Goal: Task Accomplishment & Management: Manage account settings

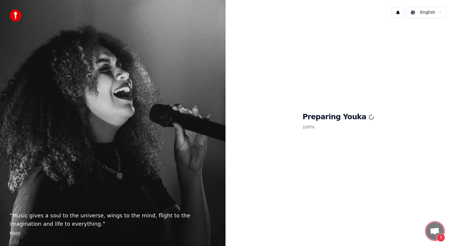
scroll to position [204, 0]
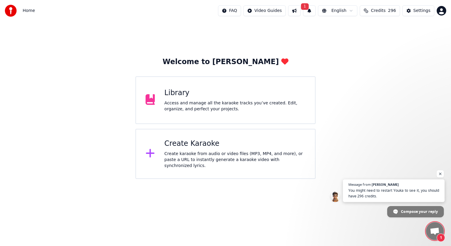
click at [382, 194] on span "You might need to restart Youka to see it, you should have 296 credits." at bounding box center [393, 194] width 91 height 12
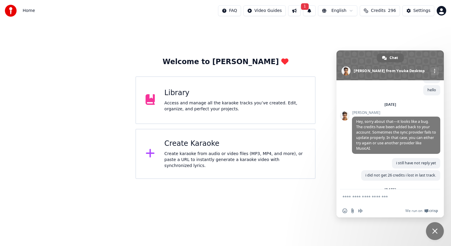
scroll to position [241, 0]
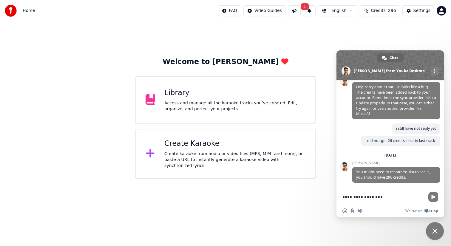
type textarea "**********"
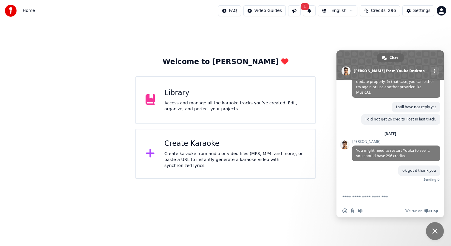
scroll to position [256, 0]
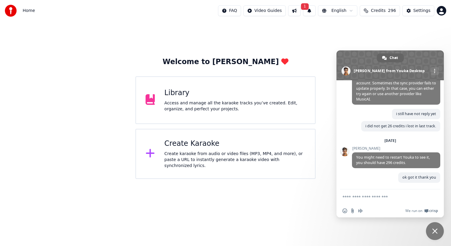
click at [193, 98] on div "Library" at bounding box center [234, 93] width 141 height 10
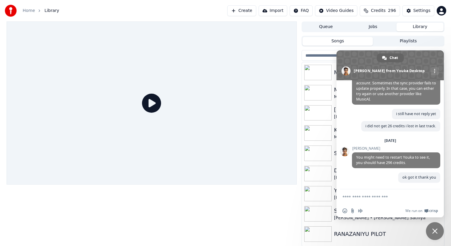
click at [151, 103] on icon at bounding box center [151, 103] width 19 height 19
click at [323, 73] on img at bounding box center [317, 73] width 27 height 16
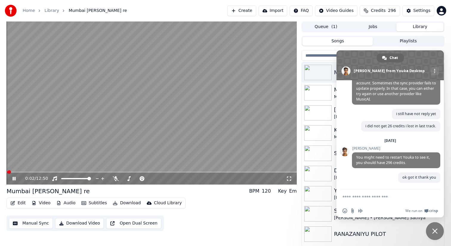
click at [18, 171] on span at bounding box center [152, 171] width 290 height 1
click at [31, 173] on div "0:30 / 12:50" at bounding box center [152, 179] width 290 height 12
click at [14, 177] on icon at bounding box center [18, 178] width 14 height 5
click at [20, 202] on button "Edit" at bounding box center [18, 203] width 20 height 8
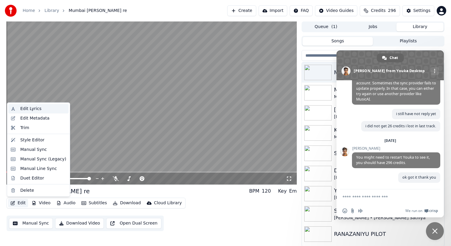
click at [32, 108] on div "Edit Lyrics" at bounding box center [30, 109] width 21 height 6
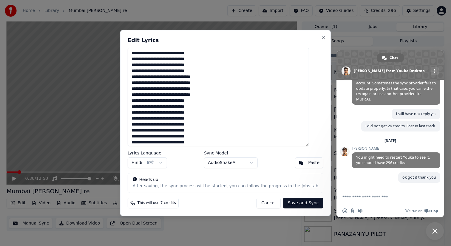
click at [233, 112] on textarea at bounding box center [218, 97] width 181 height 98
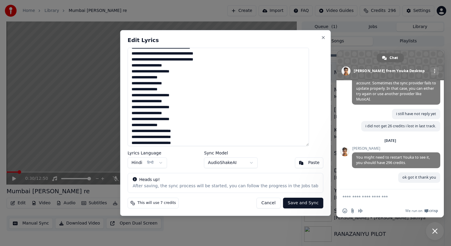
scroll to position [159, 0]
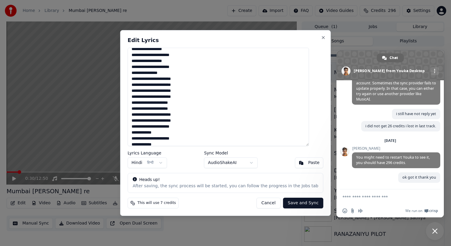
click at [225, 126] on textarea at bounding box center [218, 97] width 181 height 98
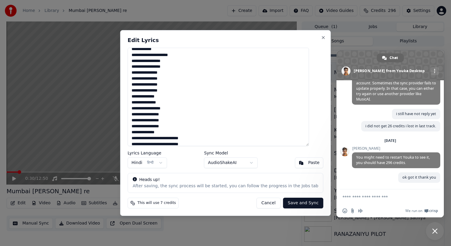
scroll to position [427, 0]
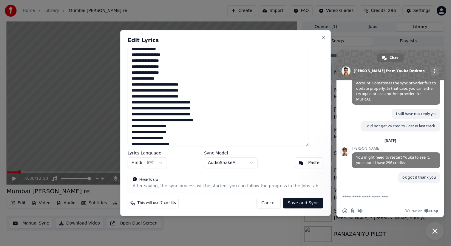
click at [225, 126] on textarea at bounding box center [218, 97] width 181 height 98
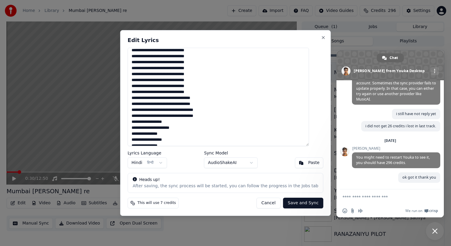
scroll to position [0, 0]
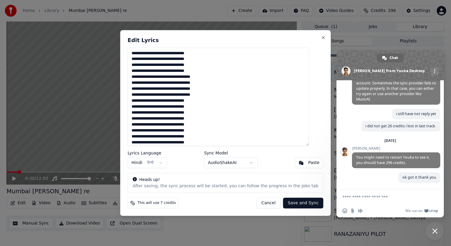
click at [150, 53] on textarea at bounding box center [218, 97] width 181 height 98
click at [138, 53] on textarea at bounding box center [218, 97] width 181 height 98
click at [300, 165] on button "Paste" at bounding box center [309, 162] width 29 height 11
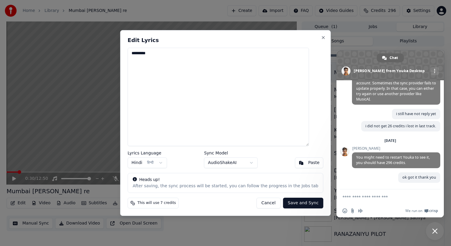
click at [264, 202] on button "Cancel" at bounding box center [268, 203] width 24 height 11
type textarea "**********"
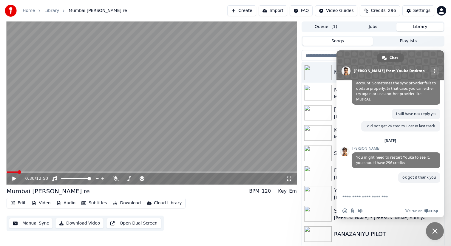
click at [22, 203] on button "Edit" at bounding box center [18, 203] width 20 height 8
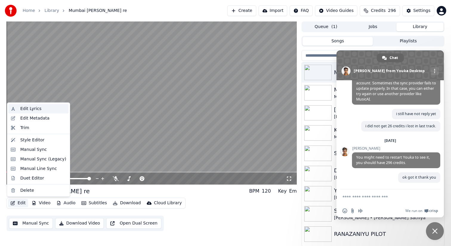
click at [40, 110] on div "Edit Lyrics" at bounding box center [30, 109] width 21 height 6
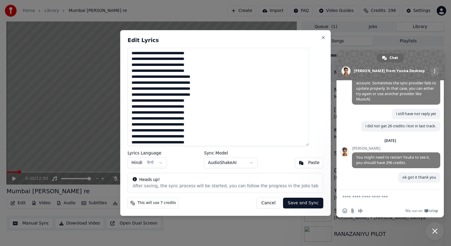
click at [151, 52] on textarea at bounding box center [218, 97] width 181 height 98
click at [259, 205] on button "Cancel" at bounding box center [268, 203] width 24 height 11
type textarea "**********"
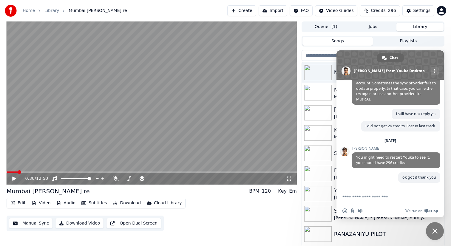
click at [24, 202] on button "Edit" at bounding box center [18, 203] width 20 height 8
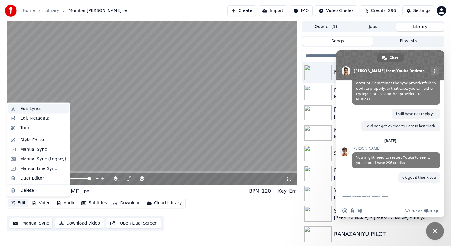
click at [41, 109] on div "Edit Lyrics" at bounding box center [43, 109] width 46 height 6
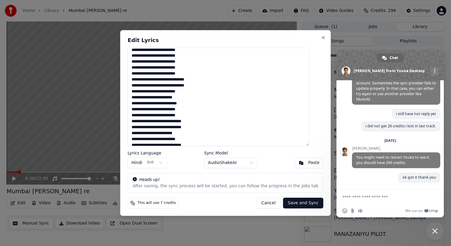
scroll to position [795, 0]
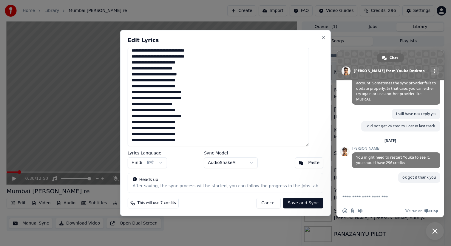
drag, startPoint x: 138, startPoint y: 52, endPoint x: 203, endPoint y: 149, distance: 117.3
click at [203, 149] on div "Edit Lyrics Lyrics Language Hindi हिन्दी Sync Model AudioShakeAI Paste Heads up…" at bounding box center [225, 123] width 211 height 186
click at [228, 82] on textarea at bounding box center [218, 97] width 181 height 98
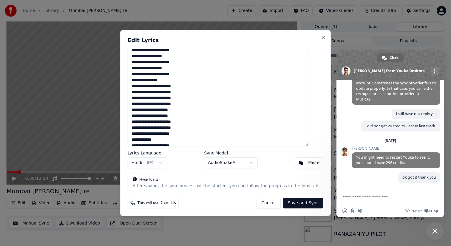
scroll to position [99, 0]
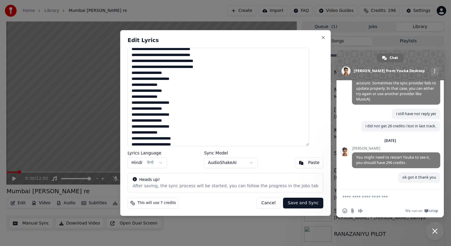
click at [262, 203] on button "Cancel" at bounding box center [268, 203] width 24 height 11
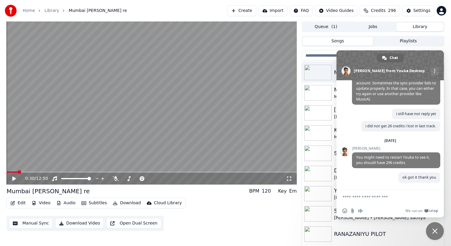
click at [14, 180] on icon at bounding box center [14, 179] width 4 height 4
click at [33, 174] on div "0:30 / 12:50" at bounding box center [152, 179] width 290 height 12
click at [35, 173] on div "0:30 / 12:50" at bounding box center [152, 179] width 290 height 12
click at [28, 173] on div "0:30 / 12:50" at bounding box center [152, 179] width 290 height 12
click at [115, 180] on icon at bounding box center [116, 178] width 6 height 5
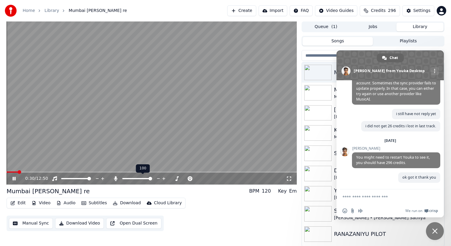
click at [115, 180] on icon at bounding box center [116, 178] width 6 height 5
click at [33, 172] on span at bounding box center [152, 171] width 290 height 1
click at [48, 174] on div "1:10 / 12:50" at bounding box center [152, 179] width 290 height 12
click at [50, 174] on span at bounding box center [52, 172] width 4 height 4
click at [70, 174] on span at bounding box center [71, 172] width 4 height 4
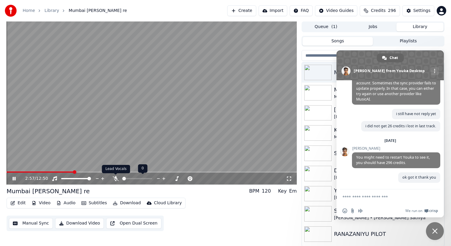
click at [115, 178] on icon at bounding box center [116, 178] width 6 height 5
click at [115, 178] on icon at bounding box center [115, 178] width 3 height 5
click at [115, 178] on icon at bounding box center [116, 178] width 6 height 5
click at [14, 178] on icon at bounding box center [18, 178] width 14 height 5
click at [14, 178] on icon at bounding box center [14, 179] width 4 height 4
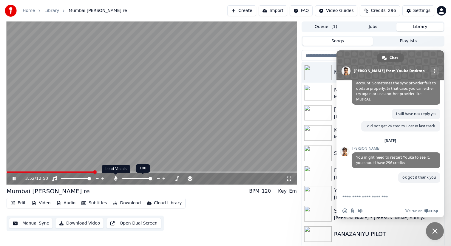
click at [116, 178] on icon at bounding box center [115, 178] width 3 height 5
click at [116, 178] on icon at bounding box center [116, 178] width 6 height 5
click at [15, 178] on icon at bounding box center [14, 179] width 3 height 4
click at [20, 202] on button "Edit" at bounding box center [18, 203] width 20 height 8
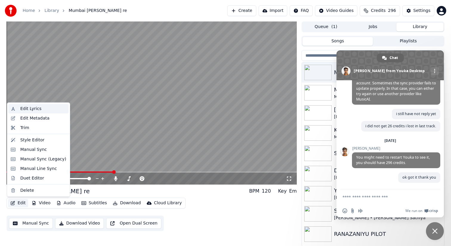
click at [38, 108] on div "Edit Lyrics" at bounding box center [30, 109] width 21 height 6
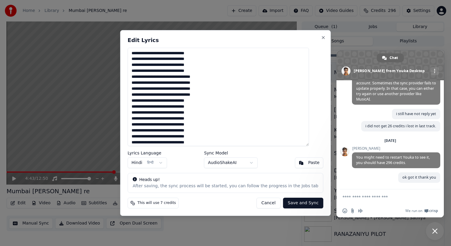
click at [239, 115] on textarea at bounding box center [218, 97] width 181 height 98
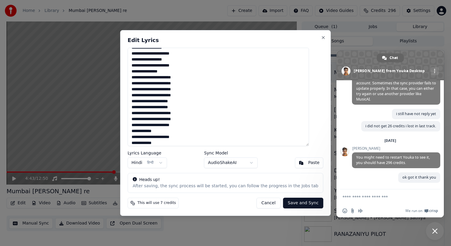
scroll to position [213, 0]
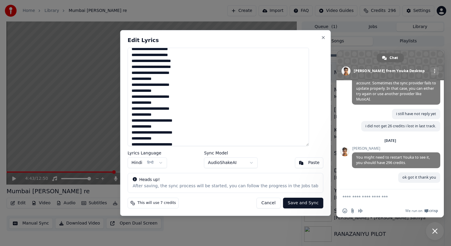
click at [215, 107] on textarea at bounding box center [218, 97] width 181 height 98
click at [211, 93] on textarea at bounding box center [218, 97] width 181 height 98
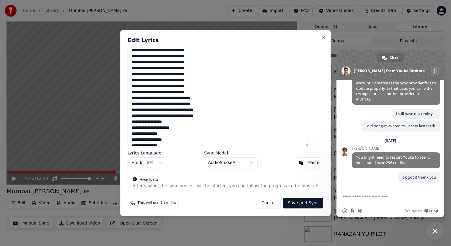
scroll to position [0, 0]
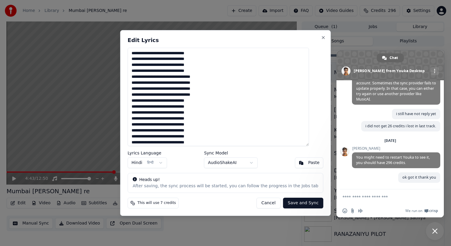
click at [245, 89] on textarea at bounding box center [218, 97] width 181 height 98
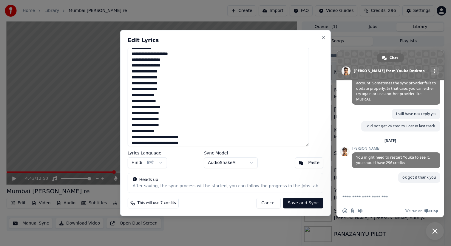
scroll to position [427, 0]
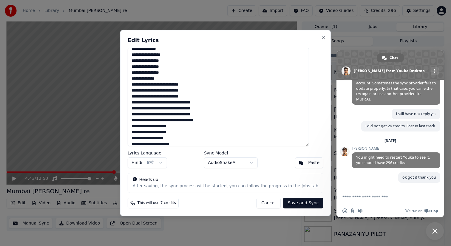
click at [264, 203] on button "Cancel" at bounding box center [268, 203] width 24 height 11
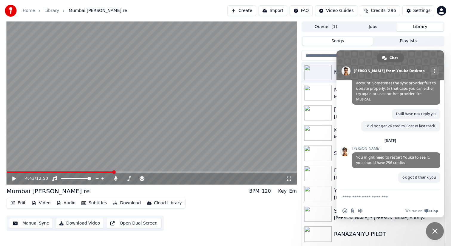
click at [13, 179] on icon at bounding box center [14, 179] width 4 height 4
click at [116, 179] on icon at bounding box center [115, 178] width 3 height 5
click at [150, 172] on span at bounding box center [152, 171] width 290 height 1
click at [135, 170] on span at bounding box center [135, 172] width 4 height 4
click at [115, 177] on icon at bounding box center [116, 178] width 6 height 5
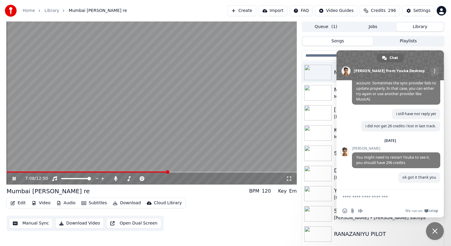
click at [14, 177] on icon at bounding box center [18, 178] width 14 height 5
click at [320, 211] on img at bounding box center [317, 214] width 27 height 16
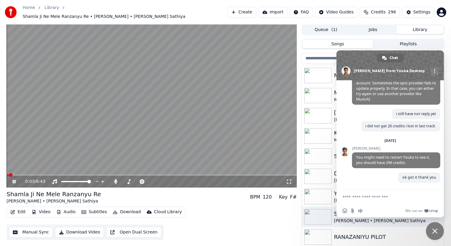
click at [19, 174] on span at bounding box center [152, 174] width 290 height 1
click at [27, 174] on span at bounding box center [152, 174] width 290 height 1
click at [34, 174] on span at bounding box center [152, 174] width 290 height 1
click at [47, 174] on span at bounding box center [152, 174] width 290 height 1
click at [59, 174] on span at bounding box center [152, 174] width 290 height 1
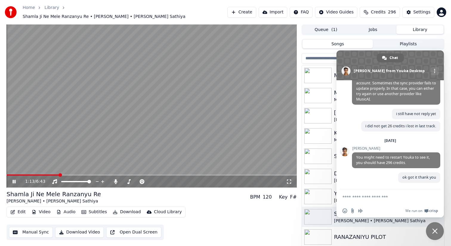
click at [78, 174] on span at bounding box center [152, 174] width 290 height 1
click at [88, 174] on span at bounding box center [152, 174] width 290 height 1
click at [99, 174] on span at bounding box center [152, 174] width 290 height 1
click at [116, 179] on icon at bounding box center [115, 181] width 3 height 5
click at [139, 107] on video at bounding box center [152, 105] width 290 height 163
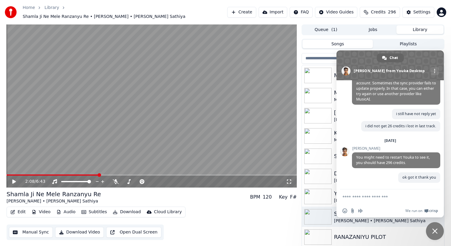
click at [13, 180] on icon at bounding box center [14, 182] width 4 height 4
click at [55, 179] on icon at bounding box center [55, 181] width 6 height 5
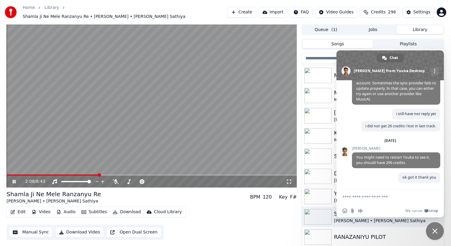
click at [24, 209] on button "Edit" at bounding box center [18, 212] width 20 height 8
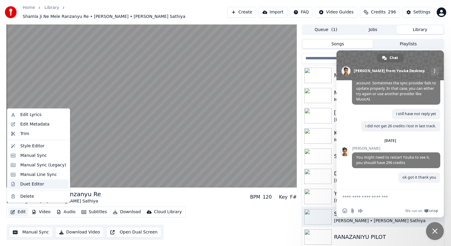
click at [42, 185] on div "Duet Editor" at bounding box center [43, 184] width 46 height 6
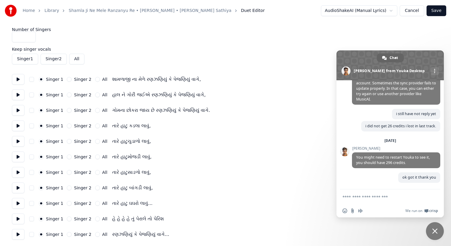
click at [18, 78] on button at bounding box center [18, 79] width 13 height 11
click at [33, 80] on button "button" at bounding box center [31, 79] width 5 height 5
click at [32, 80] on button "button" at bounding box center [31, 79] width 5 height 5
click at [131, 125] on div "તારે હાટુ કડલા લાવું," at bounding box center [131, 125] width 38 height 7
click at [123, 143] on div "તારે હાટુચુડાળો લાવું," at bounding box center [131, 141] width 39 height 7
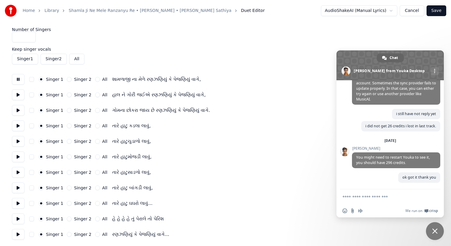
click at [80, 59] on button "All" at bounding box center [76, 59] width 15 height 11
click at [69, 78] on button "Singer 2" at bounding box center [69, 79] width 5 height 5
click at [41, 80] on button "Singer 1" at bounding box center [41, 79] width 5 height 5
click at [223, 160] on div "Singer 1 Singer 2 All તારે હાટુમોજડી લાવું," at bounding box center [225, 156] width 427 height 11
click at [410, 10] on button "Cancel" at bounding box center [412, 10] width 24 height 11
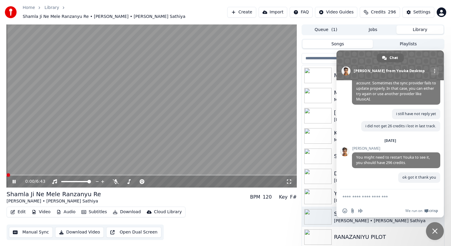
click at [14, 180] on icon at bounding box center [14, 182] width 3 height 4
click at [357, 197] on textarea "Compose your message..." at bounding box center [384, 196] width 84 height 15
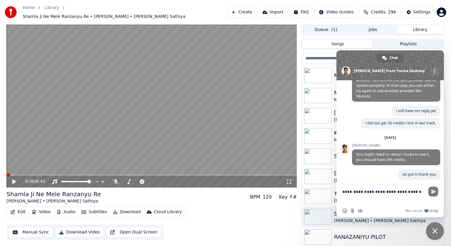
type textarea "**********"
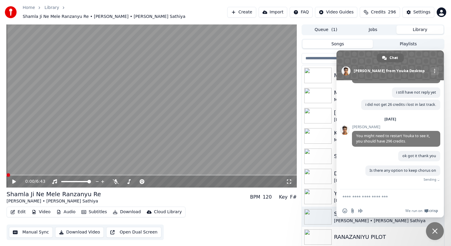
scroll to position [268, 0]
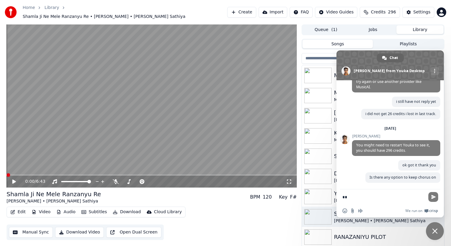
type textarea "*"
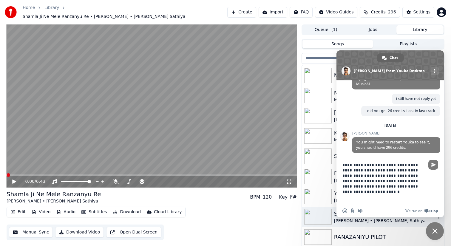
type textarea "**********"
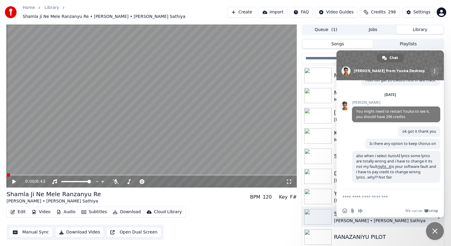
scroll to position [303, 0]
click at [30, 174] on span at bounding box center [152, 174] width 290 height 1
click at [15, 180] on icon at bounding box center [14, 182] width 4 height 4
click at [47, 174] on span at bounding box center [152, 174] width 290 height 1
click at [58, 174] on span at bounding box center [152, 174] width 290 height 1
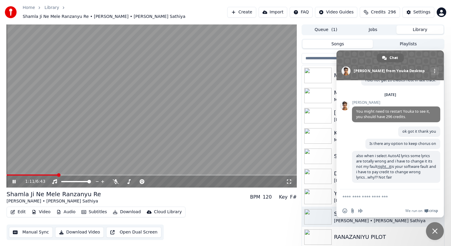
click at [68, 174] on span at bounding box center [152, 174] width 290 height 1
click at [36, 176] on div "1:25 / 6:43" at bounding box center [152, 182] width 290 height 12
click at [79, 174] on span at bounding box center [152, 174] width 290 height 1
click at [87, 174] on span at bounding box center [152, 174] width 290 height 1
click at [142, 174] on span at bounding box center [152, 174] width 290 height 1
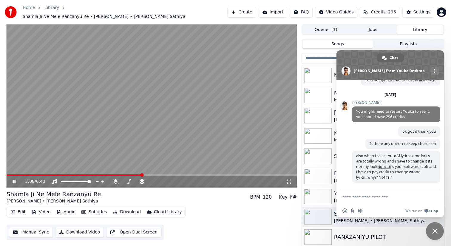
click at [22, 209] on button "Edit" at bounding box center [18, 212] width 20 height 8
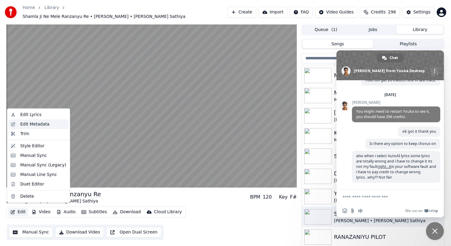
click at [29, 126] on div "Edit Metadata" at bounding box center [34, 124] width 29 height 6
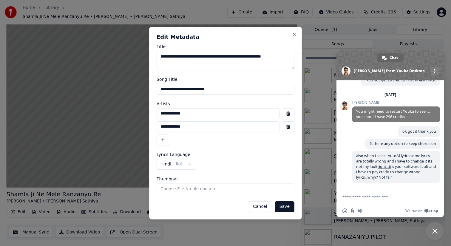
click at [189, 127] on input "**********" at bounding box center [218, 126] width 123 height 11
type input "*"
click at [201, 115] on input "**********" at bounding box center [218, 113] width 123 height 11
type input "*"
click at [284, 207] on button "Save" at bounding box center [285, 206] width 20 height 11
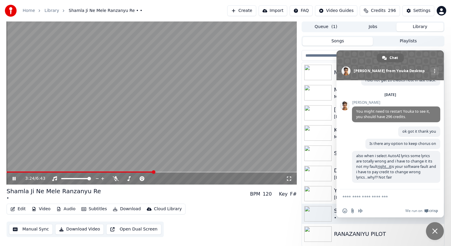
click at [21, 209] on button "Edit" at bounding box center [18, 209] width 20 height 8
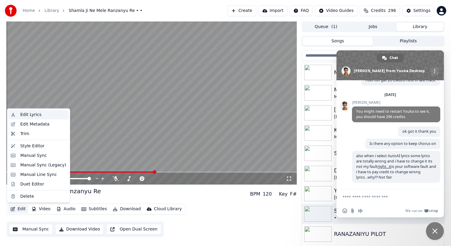
click at [30, 116] on div "Edit Lyrics" at bounding box center [30, 115] width 21 height 6
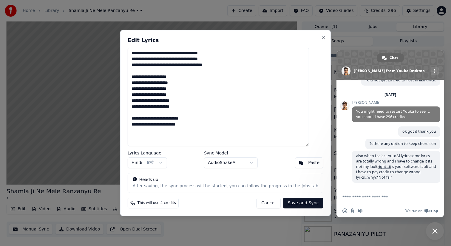
click at [138, 77] on textarea "**********" at bounding box center [218, 97] width 181 height 98
click at [265, 205] on button "Cancel" at bounding box center [268, 203] width 24 height 11
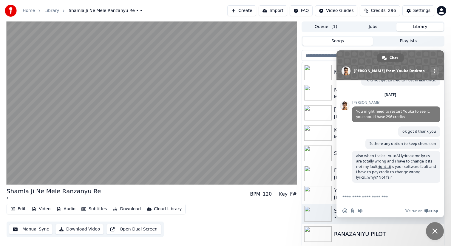
click at [383, 44] on button "Playlists" at bounding box center [408, 41] width 71 height 9
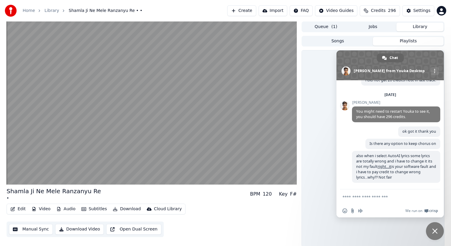
click at [436, 233] on span "Close chat" at bounding box center [434, 230] width 5 height 5
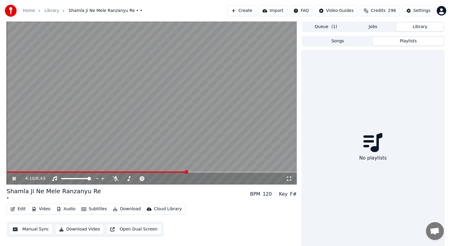
click at [400, 39] on button "Playlists" at bounding box center [408, 41] width 71 height 9
click at [375, 26] on button "Jobs" at bounding box center [373, 27] width 47 height 9
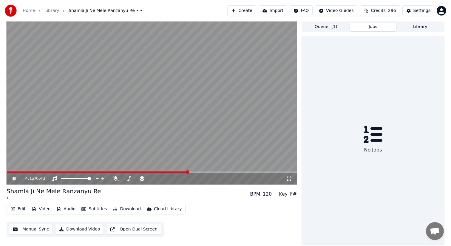
click at [416, 27] on button "Library" at bounding box center [419, 27] width 47 height 9
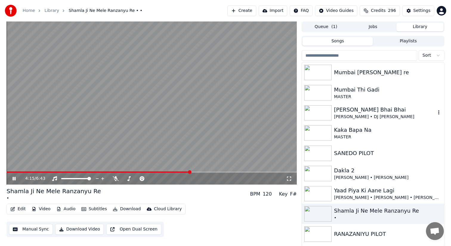
click at [328, 113] on img at bounding box center [317, 113] width 27 height 16
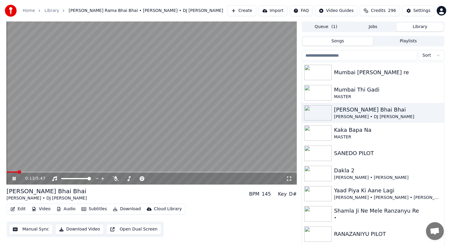
click at [20, 208] on button "Edit" at bounding box center [18, 209] width 20 height 8
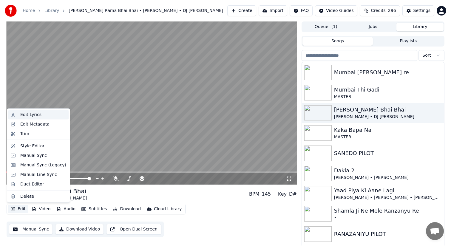
click at [34, 116] on div "Edit Lyrics" at bounding box center [30, 115] width 21 height 6
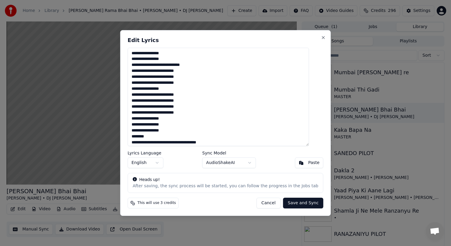
click at [214, 114] on textarea at bounding box center [218, 97] width 181 height 98
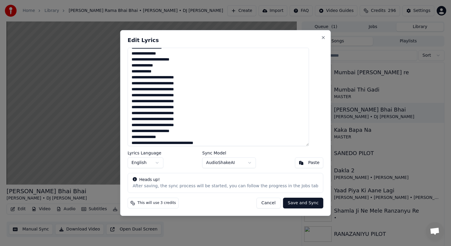
scroll to position [265, 0]
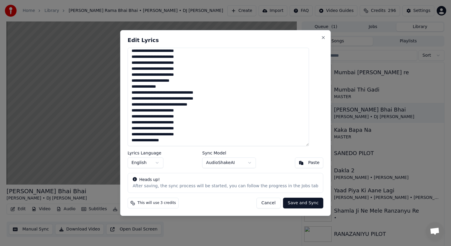
click at [265, 205] on button "Cancel" at bounding box center [268, 203] width 24 height 11
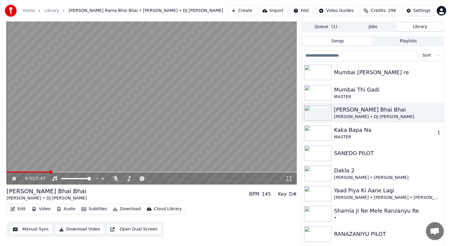
click at [323, 130] on img at bounding box center [317, 133] width 27 height 16
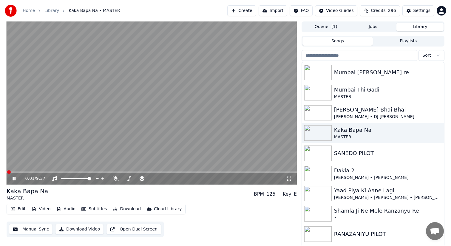
click at [21, 171] on video at bounding box center [152, 102] width 290 height 163
click at [30, 172] on span at bounding box center [152, 171] width 290 height 1
click at [14, 177] on icon at bounding box center [18, 178] width 14 height 5
click at [322, 152] on img at bounding box center [317, 154] width 27 height 16
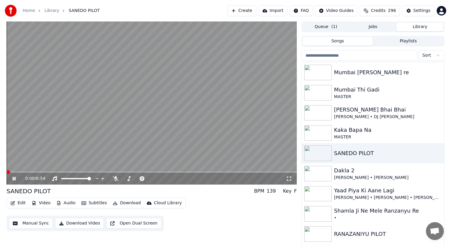
click at [21, 201] on button "Edit" at bounding box center [18, 203] width 20 height 8
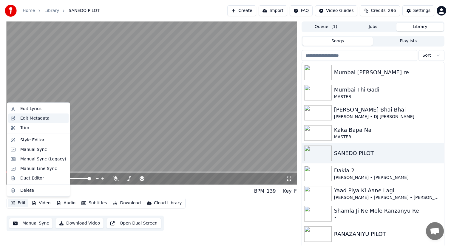
click at [36, 118] on div "Edit Metadata" at bounding box center [34, 118] width 29 height 6
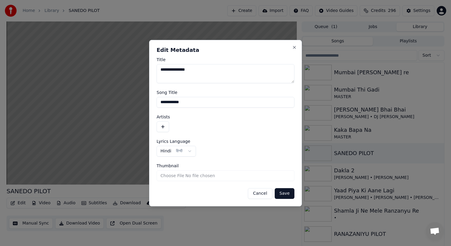
click at [205, 68] on textarea "**********" at bounding box center [226, 73] width 138 height 19
type textarea "*"
type textarea "**********"
click at [194, 104] on input "**********" at bounding box center [226, 102] width 138 height 11
drag, startPoint x: 178, startPoint y: 101, endPoint x: 155, endPoint y: 103, distance: 23.3
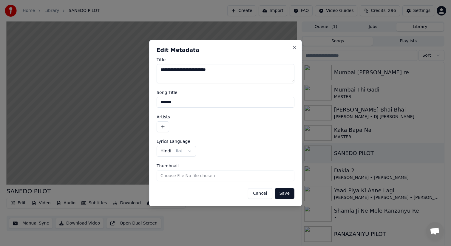
click at [155, 103] on div "**********" at bounding box center [225, 123] width 153 height 166
type input "******"
click at [245, 130] on div at bounding box center [226, 126] width 138 height 11
drag, startPoint x: 178, startPoint y: 102, endPoint x: 155, endPoint y: 102, distance: 22.4
click at [155, 102] on div "**********" at bounding box center [225, 123] width 153 height 166
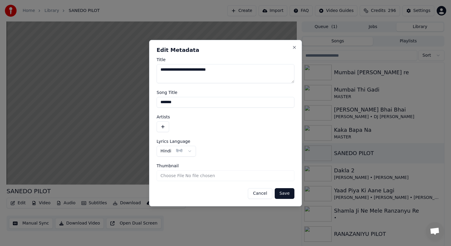
click at [191, 105] on input "******" at bounding box center [226, 102] width 138 height 11
click at [178, 100] on input "******" at bounding box center [226, 102] width 138 height 11
click at [285, 193] on button "Save" at bounding box center [285, 193] width 20 height 11
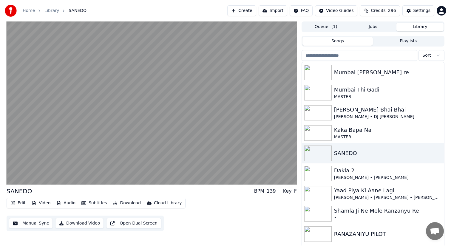
click at [130, 194] on div "SANEDO BPM 139 Key F" at bounding box center [152, 191] width 290 height 8
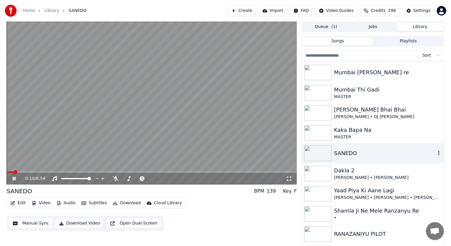
click at [338, 151] on div "SANEDO" at bounding box center [385, 153] width 102 height 8
click at [22, 205] on button "Edit" at bounding box center [18, 203] width 20 height 8
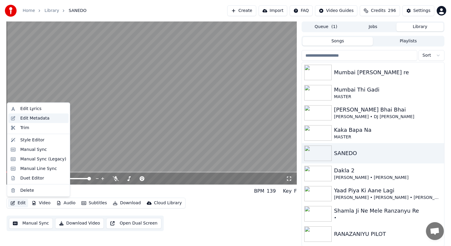
click at [31, 118] on div "Edit Metadata" at bounding box center [34, 118] width 29 height 6
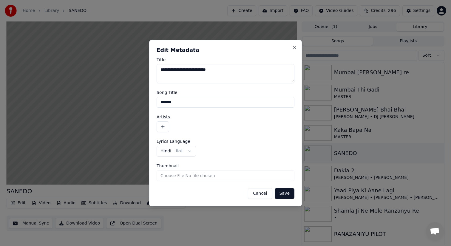
click at [184, 102] on input "******" at bounding box center [226, 102] width 138 height 11
type input "**********"
click at [283, 193] on button "Save" at bounding box center [285, 193] width 20 height 11
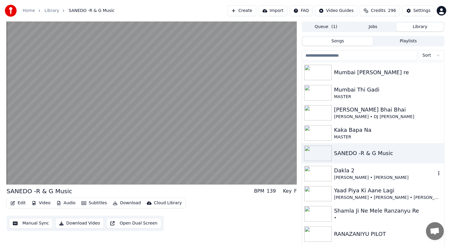
click at [349, 173] on div "Dakla 2" at bounding box center [385, 170] width 102 height 8
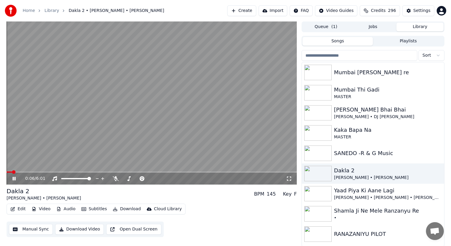
click at [20, 208] on button "Edit" at bounding box center [18, 209] width 20 height 8
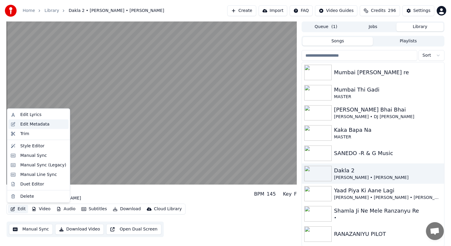
click at [41, 126] on div "Edit Metadata" at bounding box center [34, 124] width 29 height 6
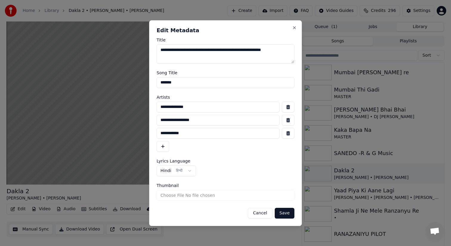
click at [174, 56] on textarea "**********" at bounding box center [226, 53] width 138 height 19
type textarea "**********"
click at [206, 120] on input "**********" at bounding box center [218, 120] width 123 height 11
type input "*"
type input "**********"
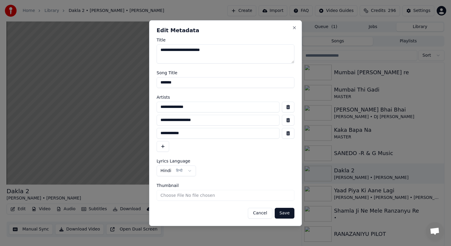
click at [259, 213] on button "Cancel" at bounding box center [260, 213] width 24 height 11
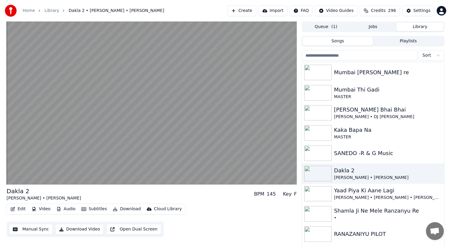
click at [24, 209] on button "Edit" at bounding box center [18, 209] width 20 height 8
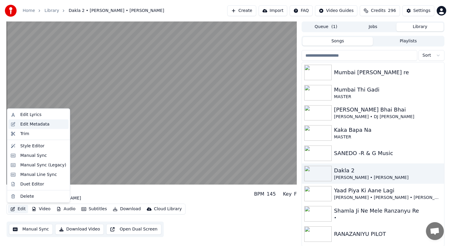
click at [33, 123] on div "Edit Metadata" at bounding box center [34, 124] width 29 height 6
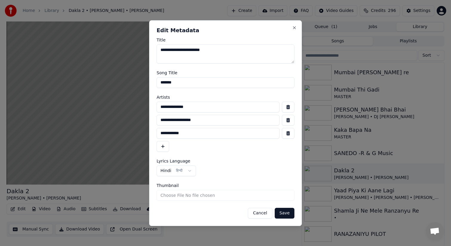
click at [159, 134] on input "**********" at bounding box center [218, 133] width 123 height 11
click at [187, 134] on input "**********" at bounding box center [218, 133] width 123 height 11
type input "**********"
click at [286, 211] on button "Save" at bounding box center [285, 213] width 20 height 11
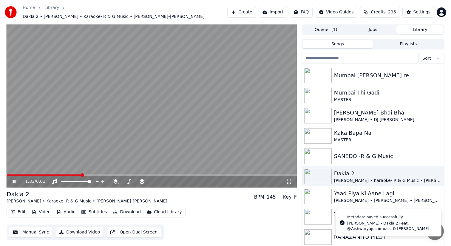
click at [13, 178] on div "1:33 / 6:01" at bounding box center [152, 182] width 290 height 12
click at [11, 175] on span at bounding box center [152, 174] width 290 height 1
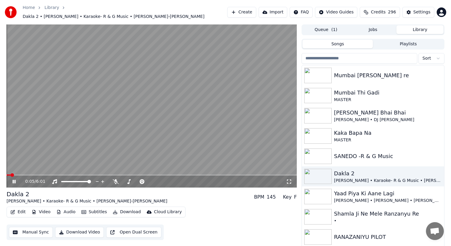
click at [9, 174] on video at bounding box center [152, 105] width 290 height 163
click at [14, 181] on icon at bounding box center [14, 182] width 4 height 4
click at [91, 180] on span at bounding box center [89, 182] width 4 height 4
click at [98, 182] on icon at bounding box center [97, 181] width 3 height 1
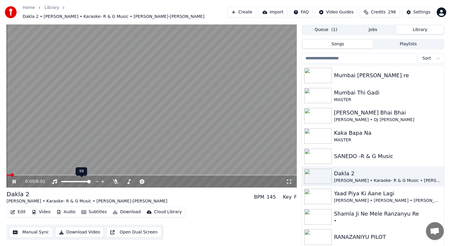
click at [98, 182] on icon at bounding box center [97, 181] width 3 height 1
click at [122, 180] on span at bounding box center [124, 182] width 4 height 4
click at [14, 180] on icon at bounding box center [18, 181] width 14 height 5
click at [14, 180] on icon at bounding box center [14, 182] width 4 height 4
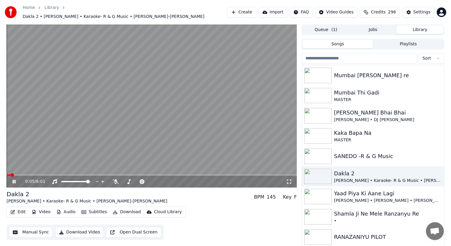
click at [14, 180] on icon at bounding box center [18, 181] width 14 height 5
click at [320, 177] on img at bounding box center [317, 177] width 27 height 16
click at [319, 158] on img at bounding box center [317, 157] width 27 height 16
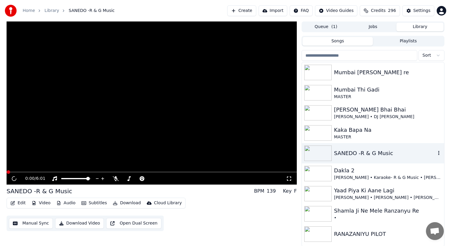
click at [319, 158] on img at bounding box center [317, 154] width 27 height 16
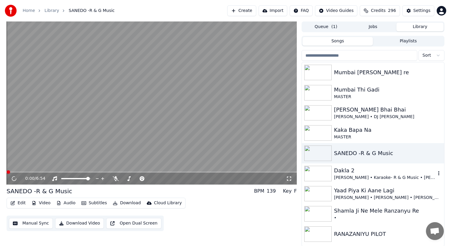
click at [323, 172] on img at bounding box center [317, 174] width 27 height 16
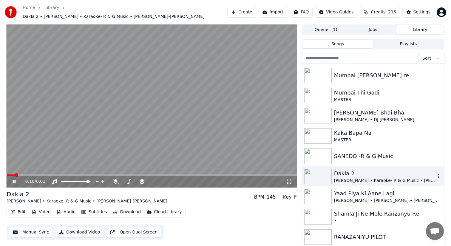
click at [320, 180] on img at bounding box center [317, 177] width 27 height 16
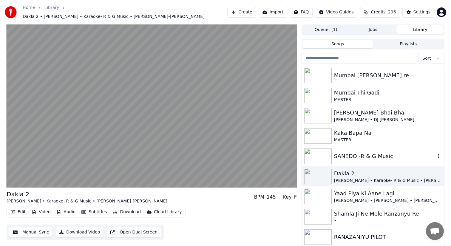
click at [322, 155] on img at bounding box center [317, 157] width 27 height 16
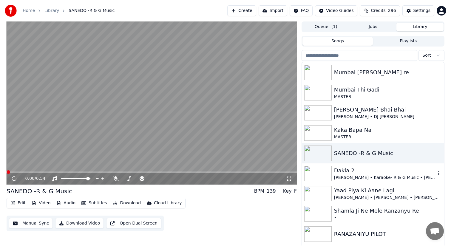
click at [320, 173] on img at bounding box center [317, 174] width 27 height 16
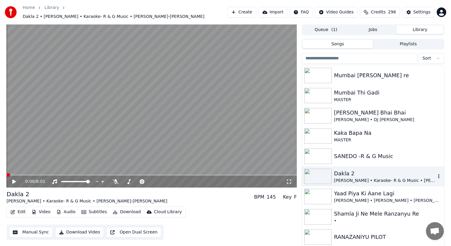
click at [320, 173] on img at bounding box center [317, 177] width 27 height 16
click at [321, 195] on img at bounding box center [317, 197] width 27 height 16
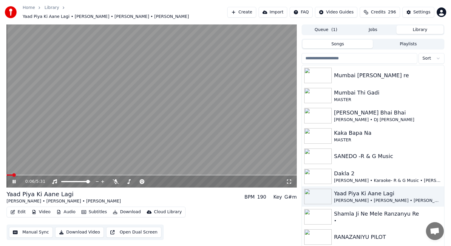
click at [20, 208] on button "Edit" at bounding box center [18, 212] width 20 height 8
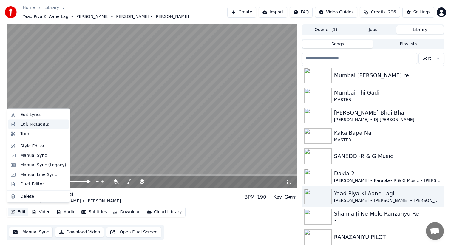
click at [27, 124] on div "Edit Metadata" at bounding box center [34, 124] width 29 height 6
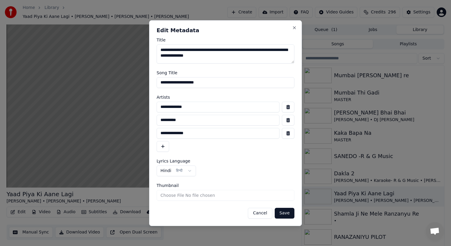
click at [209, 133] on input "**********" at bounding box center [218, 133] width 123 height 11
click at [214, 82] on input "**********" at bounding box center [226, 82] width 138 height 11
type input "**********"
click at [267, 215] on button "Cancel" at bounding box center [260, 213] width 24 height 11
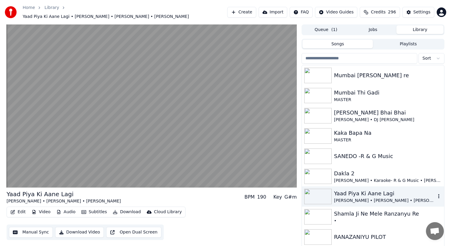
click at [325, 193] on img at bounding box center [317, 197] width 27 height 16
click at [321, 209] on img at bounding box center [317, 217] width 27 height 16
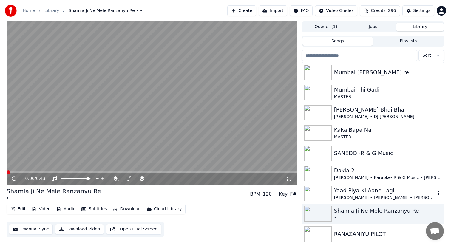
click at [324, 199] on img at bounding box center [317, 194] width 27 height 16
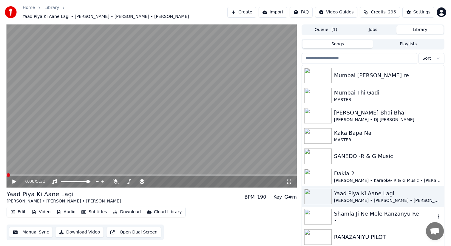
click at [323, 222] on div "Shamla Ji Ne Mele Ranzanyu Re •" at bounding box center [373, 217] width 142 height 20
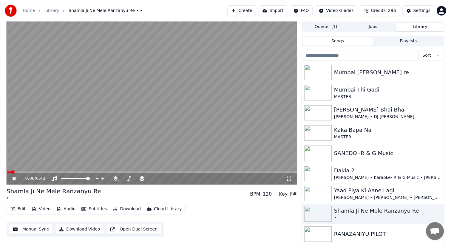
click at [17, 208] on button "Edit" at bounding box center [18, 209] width 20 height 8
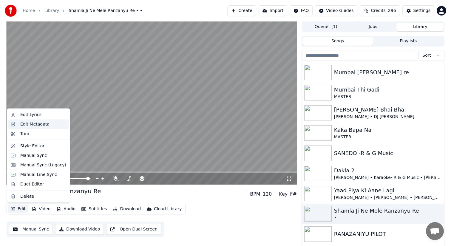
click at [35, 125] on div "Edit Metadata" at bounding box center [34, 124] width 29 height 6
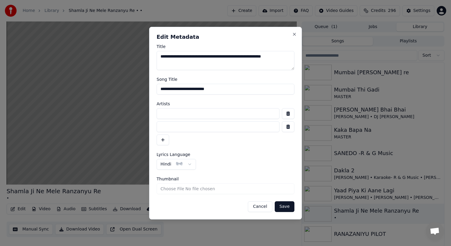
click at [183, 114] on input at bounding box center [218, 113] width 123 height 11
type input "*"
type input "**********"
click at [284, 208] on button "Save" at bounding box center [285, 206] width 20 height 11
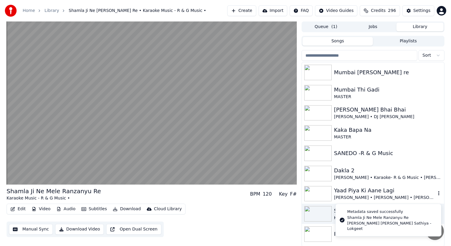
click at [321, 198] on img at bounding box center [317, 194] width 27 height 16
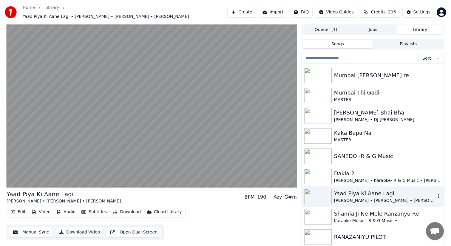
click at [322, 186] on div "Yaad Piya Ki Aane Lagi [PERSON_NAME] • [PERSON_NAME] • [PERSON_NAME]" at bounding box center [373, 196] width 142 height 20
click at [320, 174] on img at bounding box center [317, 177] width 27 height 16
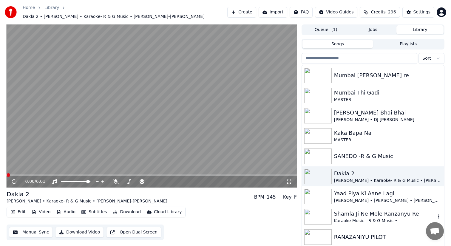
click at [315, 215] on img at bounding box center [317, 217] width 27 height 16
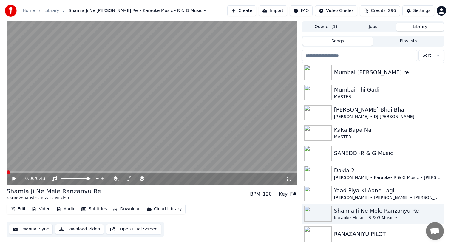
click at [12, 179] on icon at bounding box center [14, 179] width 4 height 4
click at [16, 179] on icon at bounding box center [18, 178] width 14 height 5
click at [317, 175] on img at bounding box center [317, 174] width 27 height 16
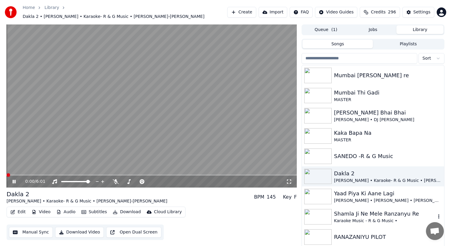
click at [316, 217] on img at bounding box center [317, 217] width 27 height 16
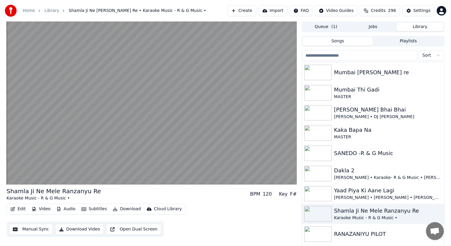
click at [23, 207] on button "Edit" at bounding box center [18, 209] width 20 height 8
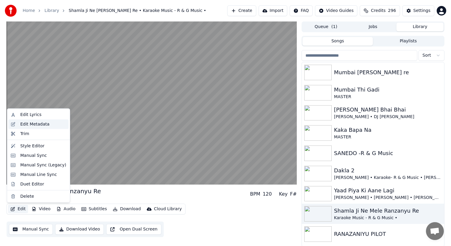
click at [31, 123] on div "Edit Metadata" at bounding box center [34, 124] width 29 height 6
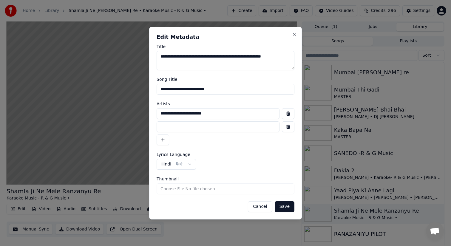
click at [262, 208] on button "Cancel" at bounding box center [260, 206] width 24 height 11
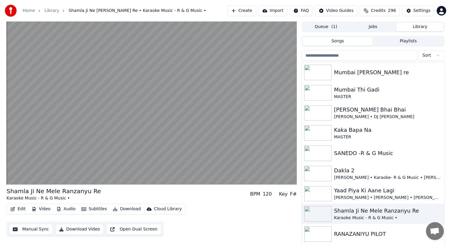
click at [23, 208] on button "Edit" at bounding box center [18, 209] width 20 height 8
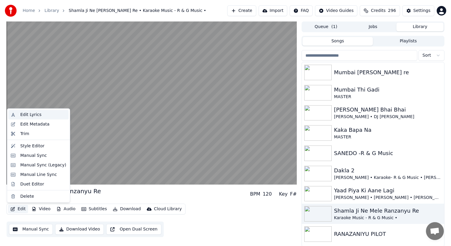
click at [38, 112] on div "Edit Lyrics" at bounding box center [30, 115] width 21 height 6
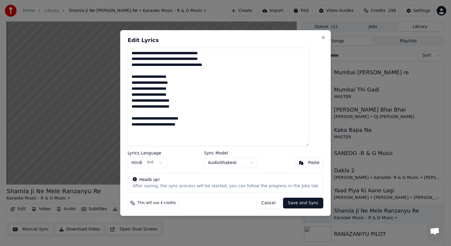
click at [264, 203] on button "Cancel" at bounding box center [268, 203] width 24 height 11
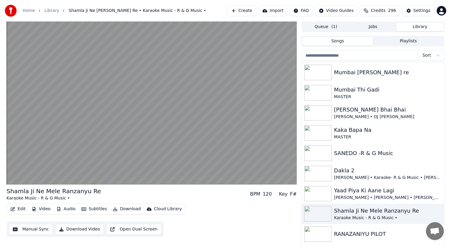
click at [22, 208] on button "Edit" at bounding box center [18, 209] width 20 height 8
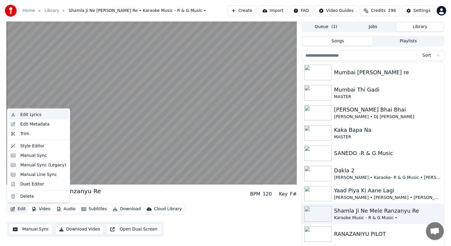
click at [42, 116] on div "Edit Lyrics" at bounding box center [43, 115] width 46 height 6
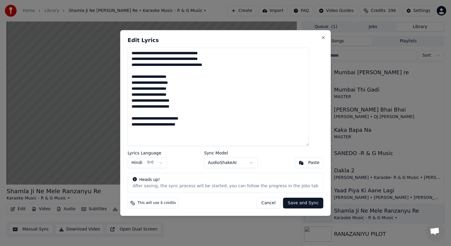
click at [167, 161] on button "Hindi हिन्दी" at bounding box center [147, 162] width 39 height 11
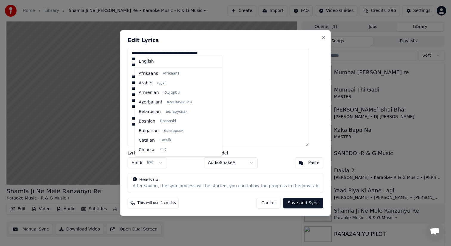
scroll to position [124, 0]
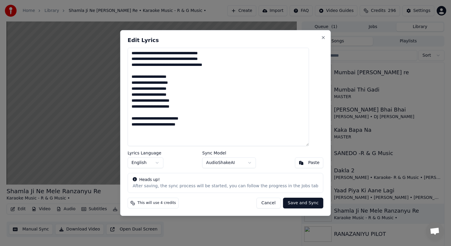
click at [248, 163] on button "AudioShakeAI" at bounding box center [229, 162] width 54 height 11
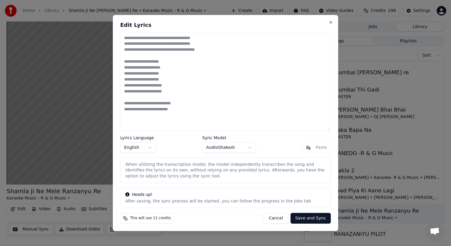
click at [278, 218] on button "Cancel" at bounding box center [276, 218] width 24 height 11
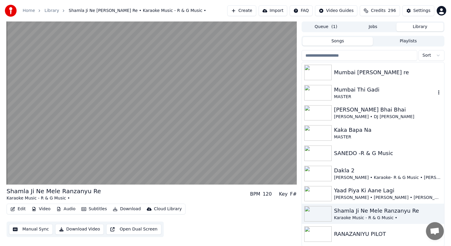
scroll to position [1, 0]
click at [419, 94] on div "MASTER" at bounding box center [385, 96] width 102 height 6
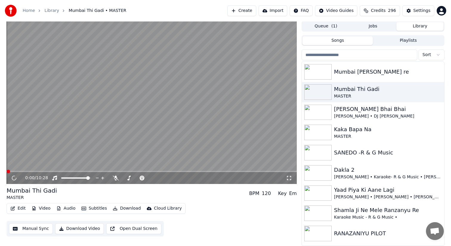
click at [322, 237] on img at bounding box center [317, 234] width 27 height 16
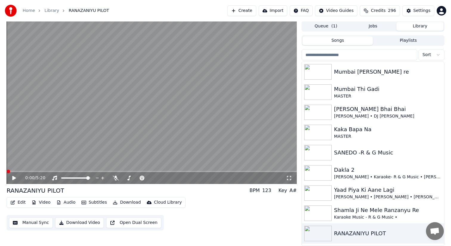
click at [13, 178] on icon at bounding box center [14, 178] width 4 height 4
click at [22, 202] on button "Edit" at bounding box center [18, 202] width 20 height 8
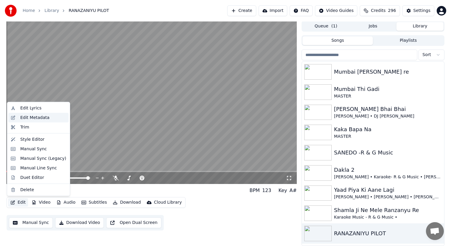
click at [36, 117] on div "Edit Metadata" at bounding box center [34, 118] width 29 height 6
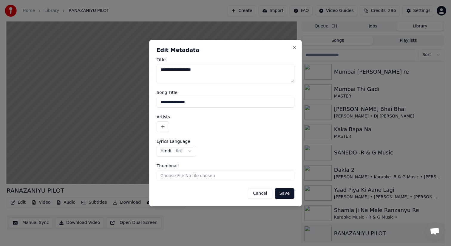
click at [167, 70] on textarea "**********" at bounding box center [226, 73] width 138 height 19
click at [203, 69] on textarea "**********" at bounding box center [226, 73] width 138 height 19
type textarea "**********"
click at [206, 105] on input "**********" at bounding box center [226, 102] width 138 height 11
type input "**********"
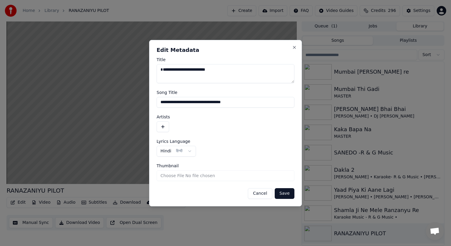
click at [285, 194] on button "Save" at bounding box center [285, 193] width 20 height 11
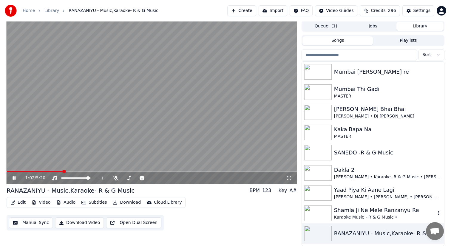
click at [325, 213] on img at bounding box center [317, 213] width 27 height 16
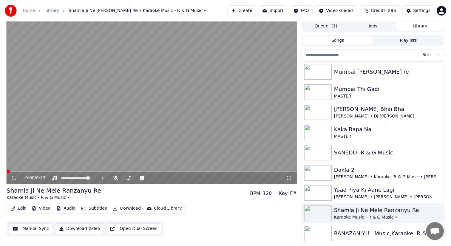
click at [320, 236] on img at bounding box center [317, 234] width 27 height 16
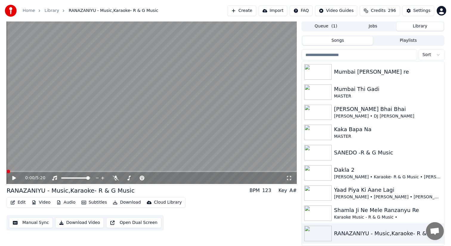
click at [15, 178] on icon at bounding box center [14, 178] width 4 height 4
click at [19, 171] on span at bounding box center [152, 171] width 290 height 1
click at [14, 178] on icon at bounding box center [18, 178] width 14 height 5
